Goal: Information Seeking & Learning: Learn about a topic

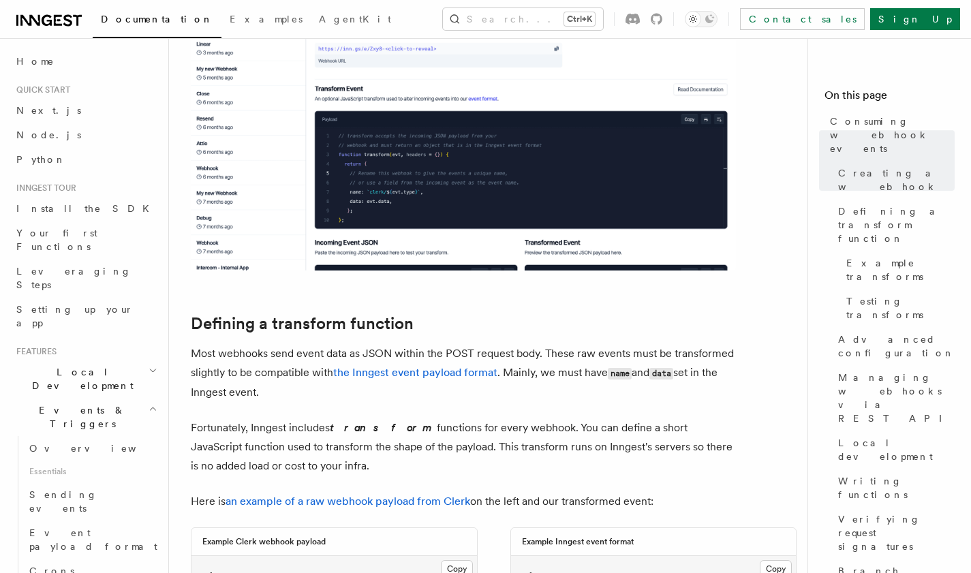
scroll to position [687, 0]
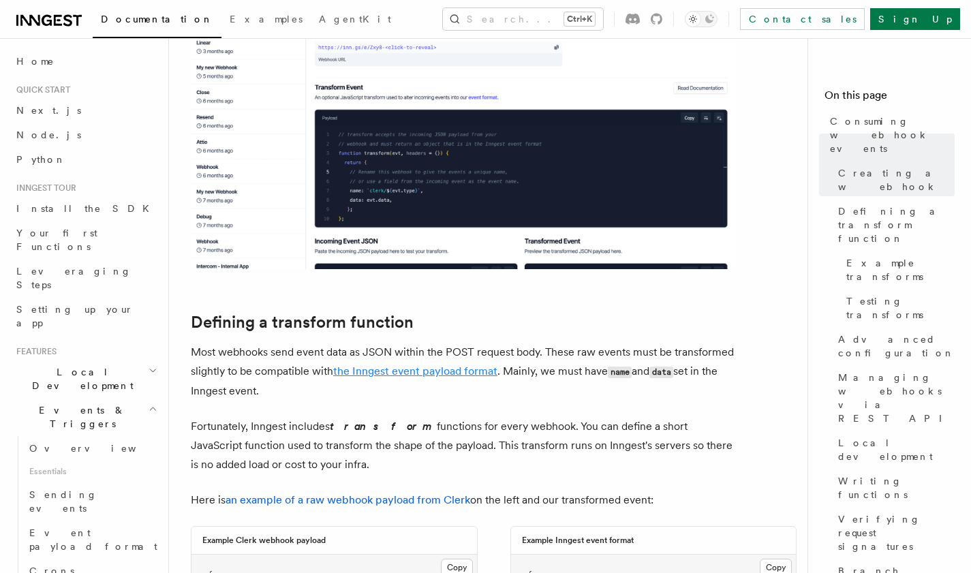
click at [391, 369] on link "the Inngest event payload format" at bounding box center [415, 371] width 164 height 13
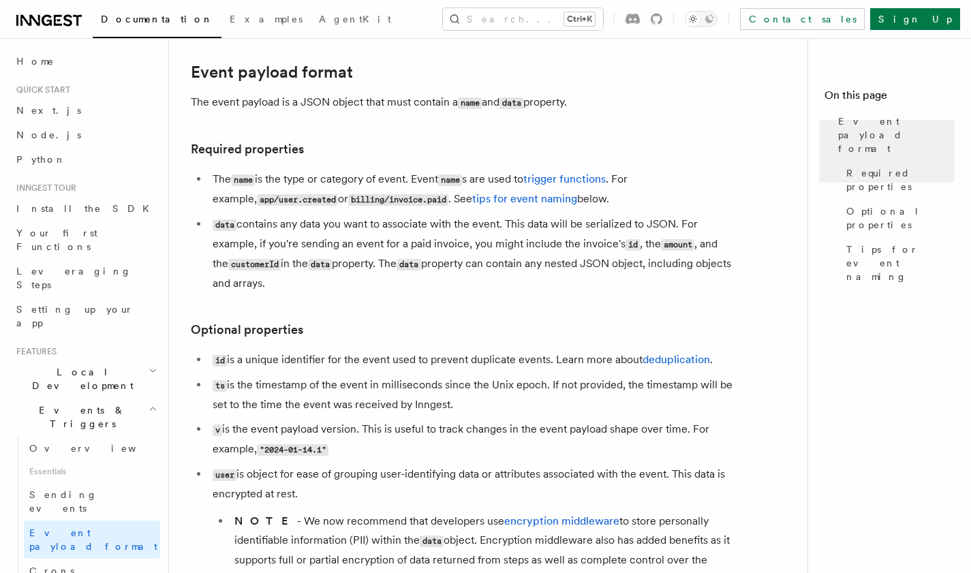
scroll to position [36, 0]
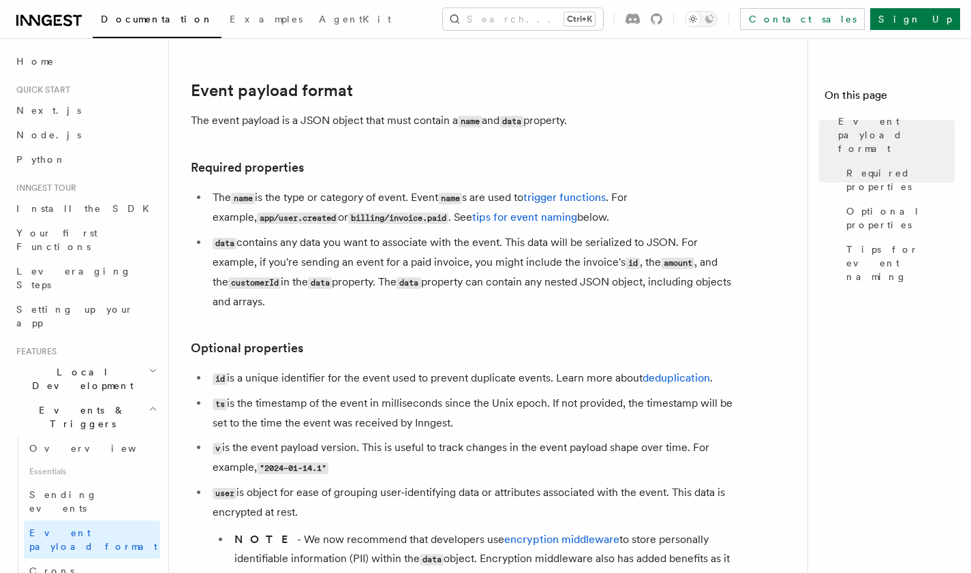
click at [438, 299] on li "data contains any data you want to associate with the event. This data will be …" at bounding box center [473, 272] width 528 height 78
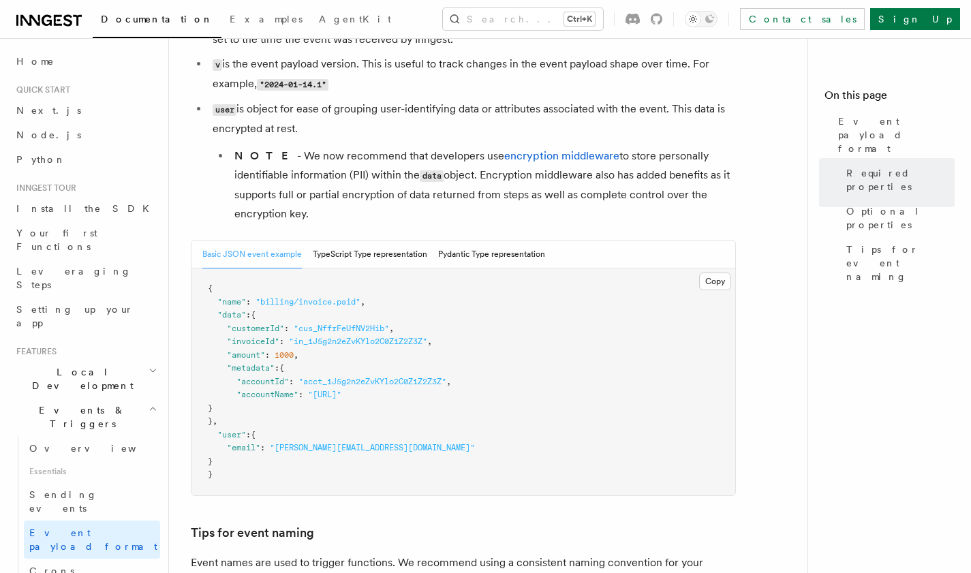
scroll to position [419, 0]
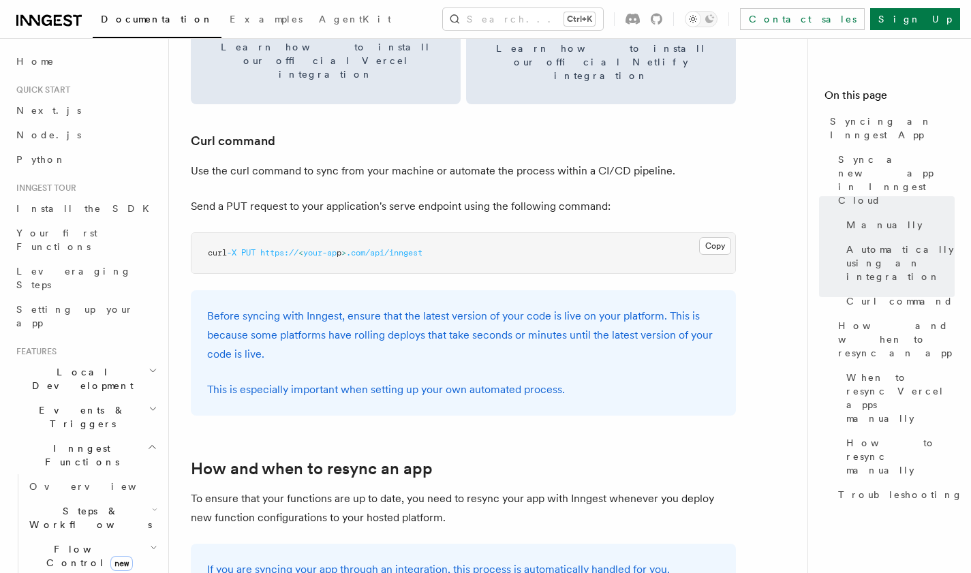
scroll to position [1990, 0]
click at [403, 198] on p "Send a PUT request to your application's serve endpoint using the following com…" at bounding box center [463, 207] width 545 height 19
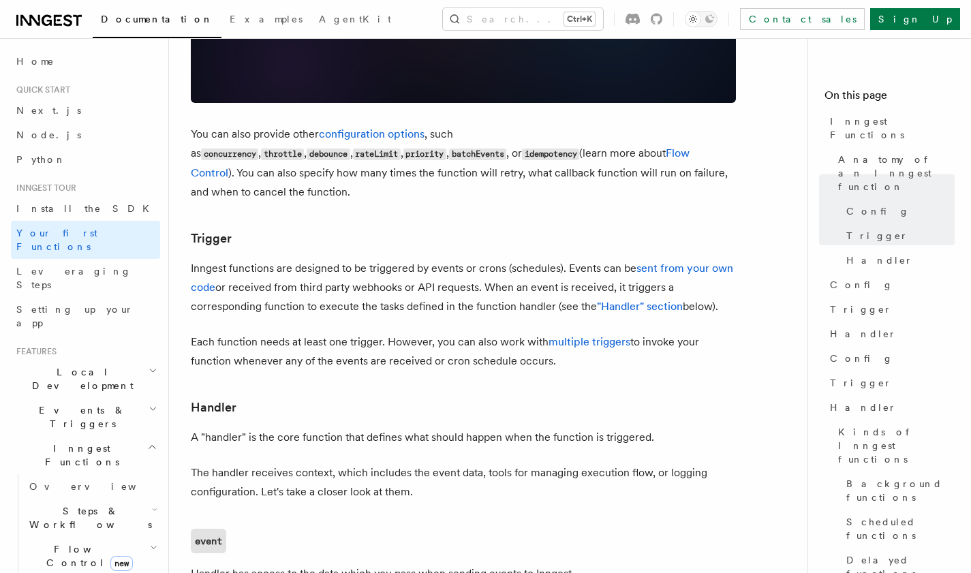
scroll to position [1237, 0]
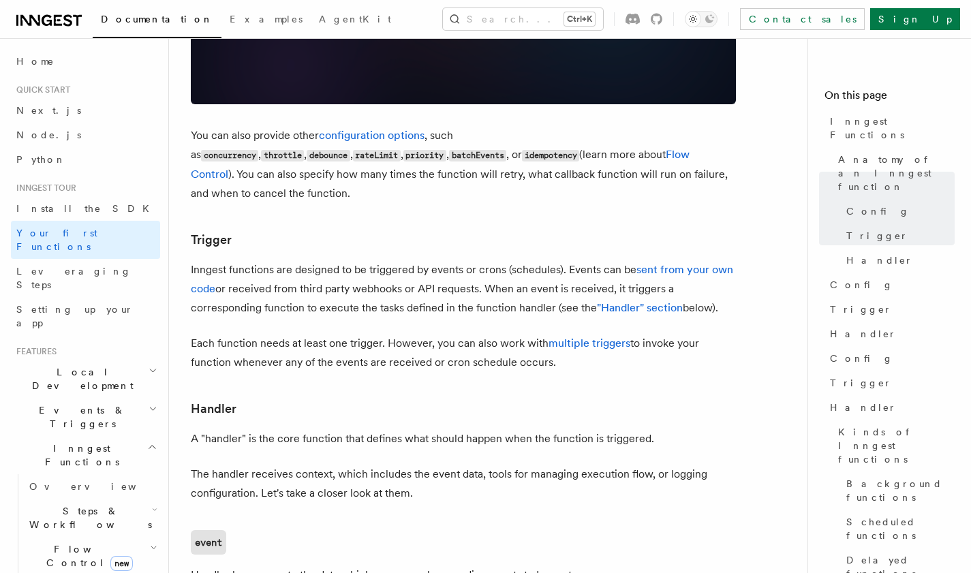
click at [446, 260] on p "Inngest functions are designed to be triggered by events or crons (schedules). …" at bounding box center [463, 288] width 545 height 57
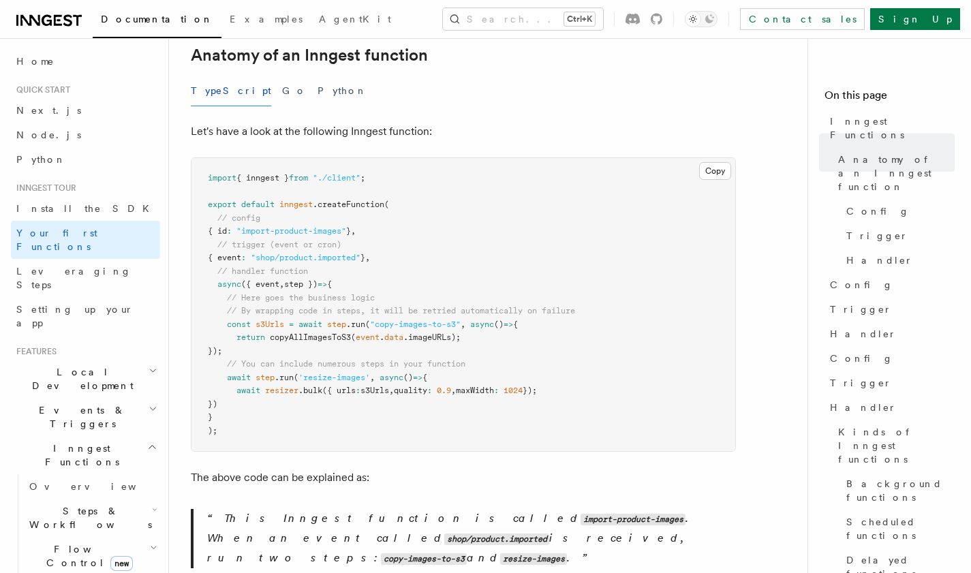
scroll to position [0, 0]
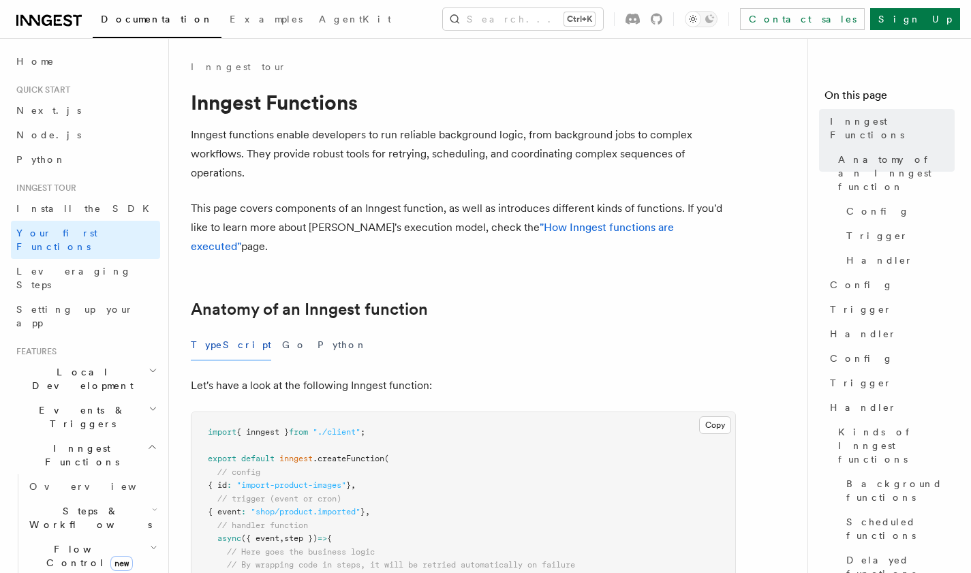
click at [387, 208] on p "This page covers components of an Inngest function, as well as introduces diffe…" at bounding box center [463, 227] width 545 height 57
click at [663, 22] on icon at bounding box center [657, 19] width 12 height 11
